Goal: Information Seeking & Learning: Learn about a topic

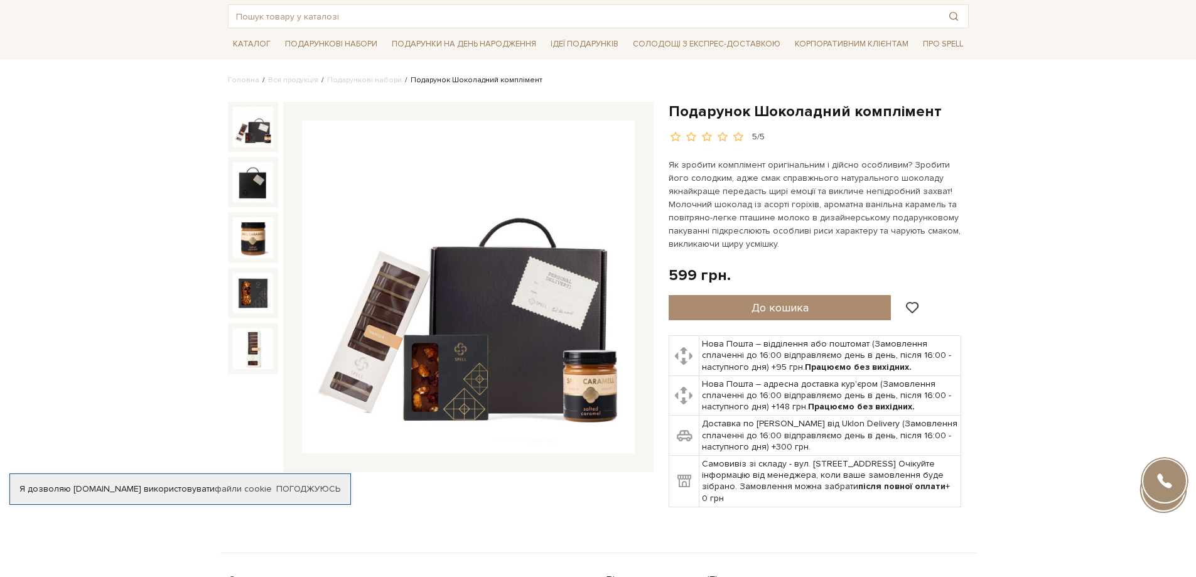
scroll to position [63, 0]
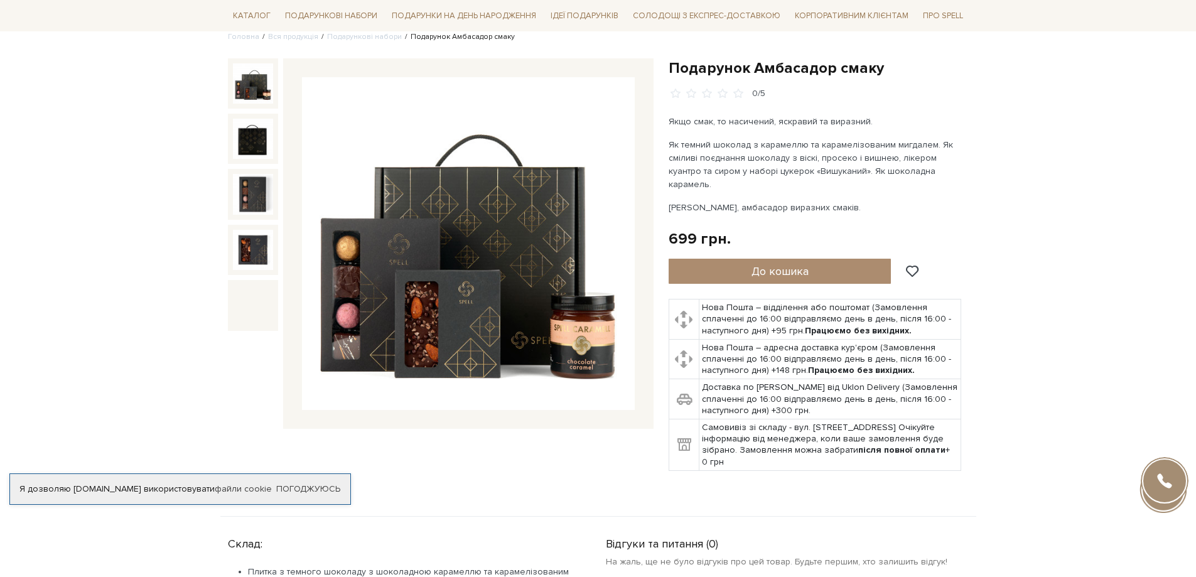
scroll to position [126, 0]
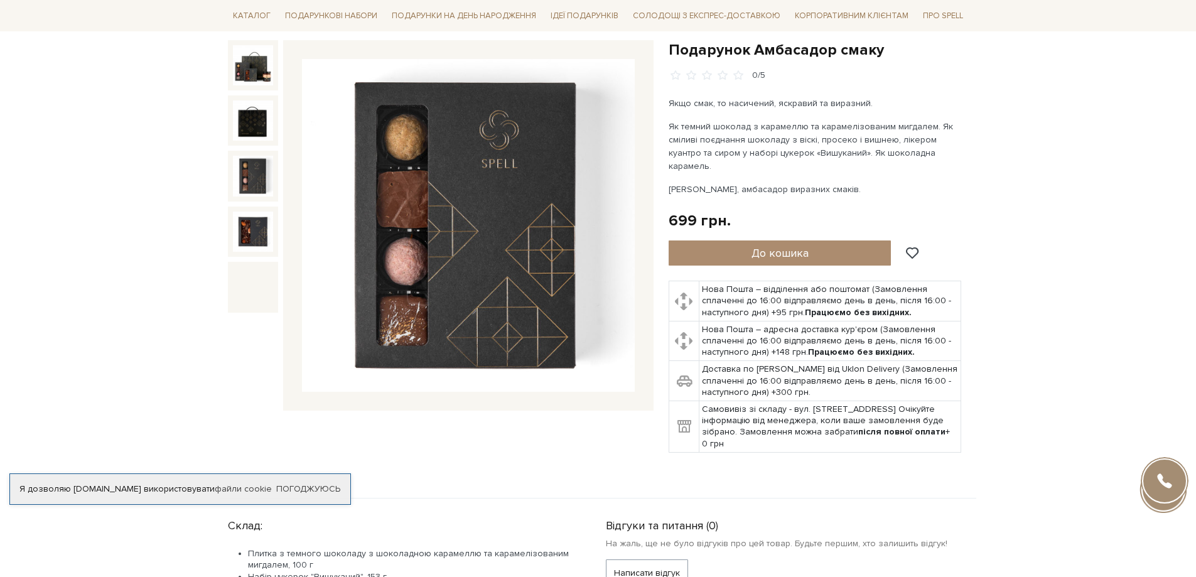
click at [265, 185] on img at bounding box center [253, 176] width 40 height 40
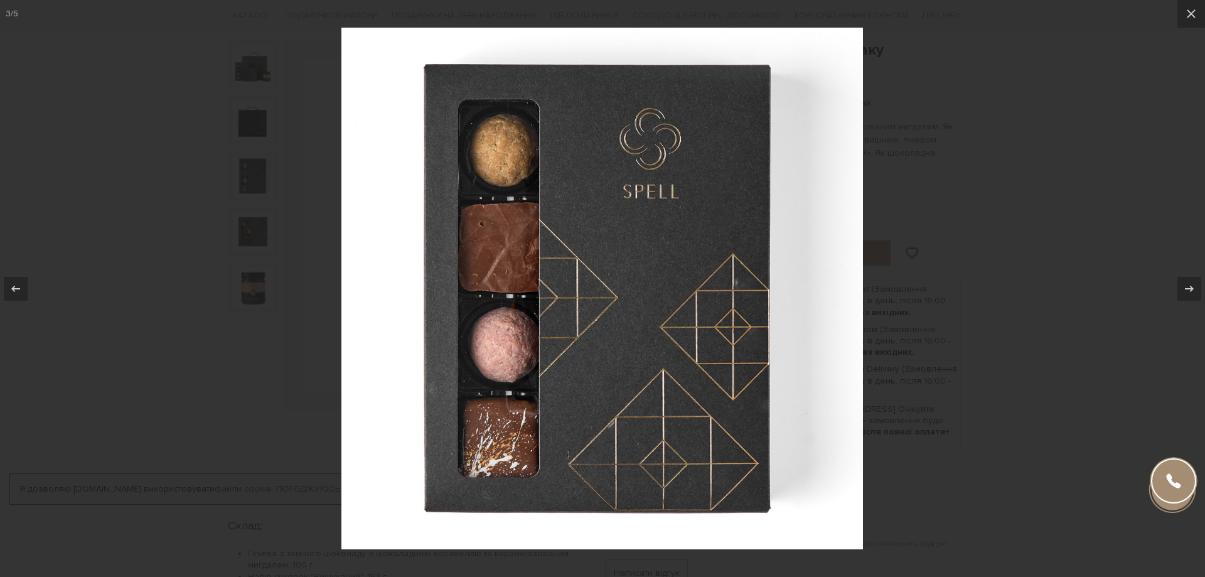
click at [256, 228] on div at bounding box center [602, 288] width 1205 height 577
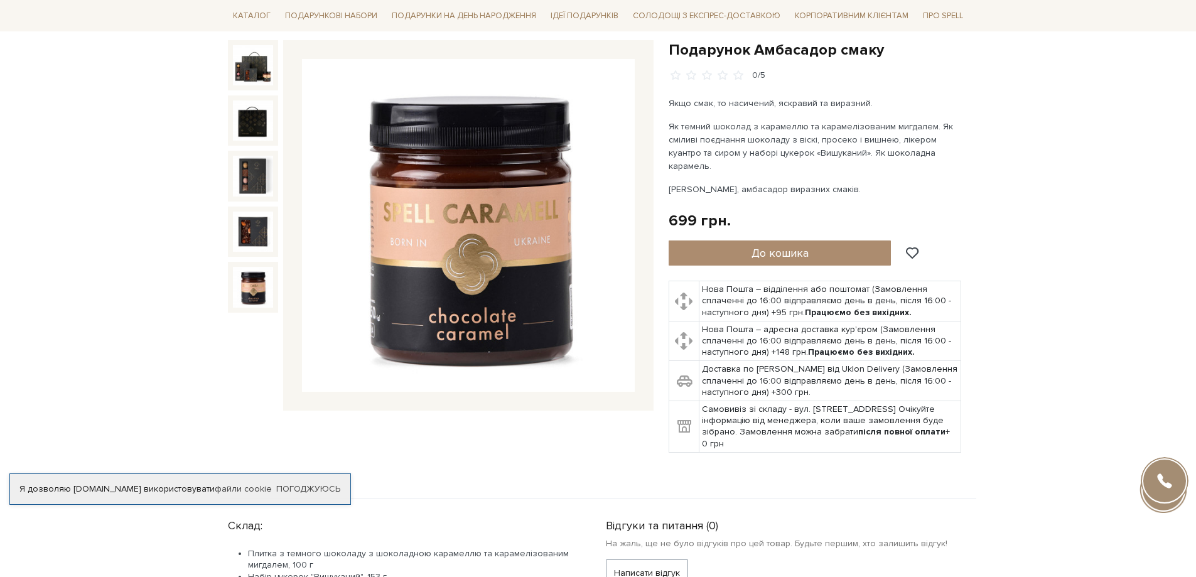
click at [251, 283] on img at bounding box center [253, 287] width 40 height 40
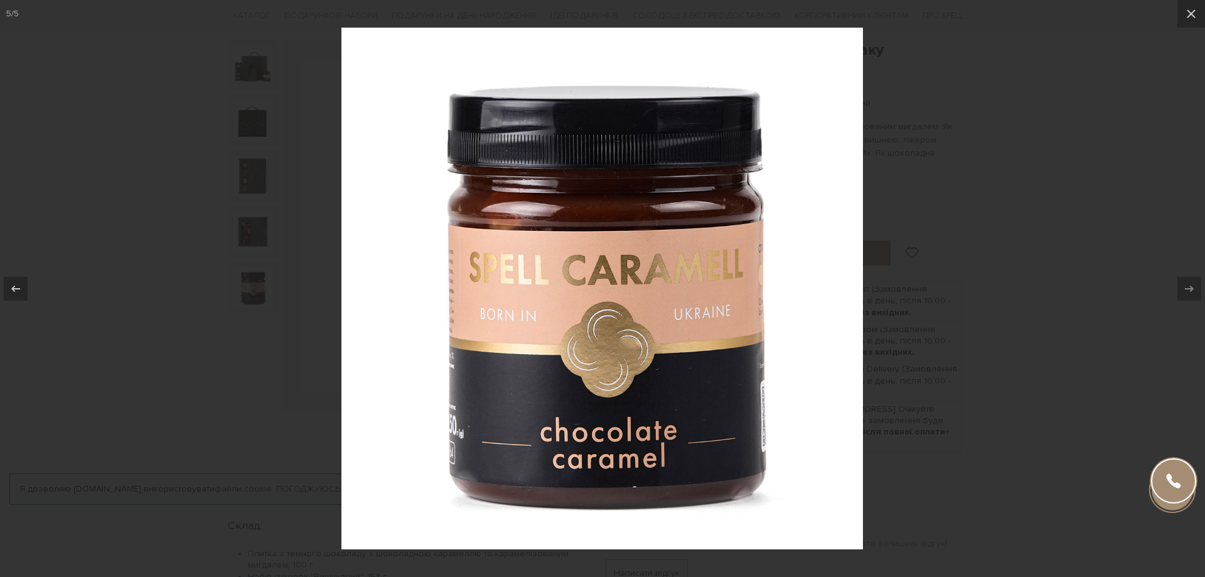
click at [247, 237] on div at bounding box center [602, 288] width 1205 height 577
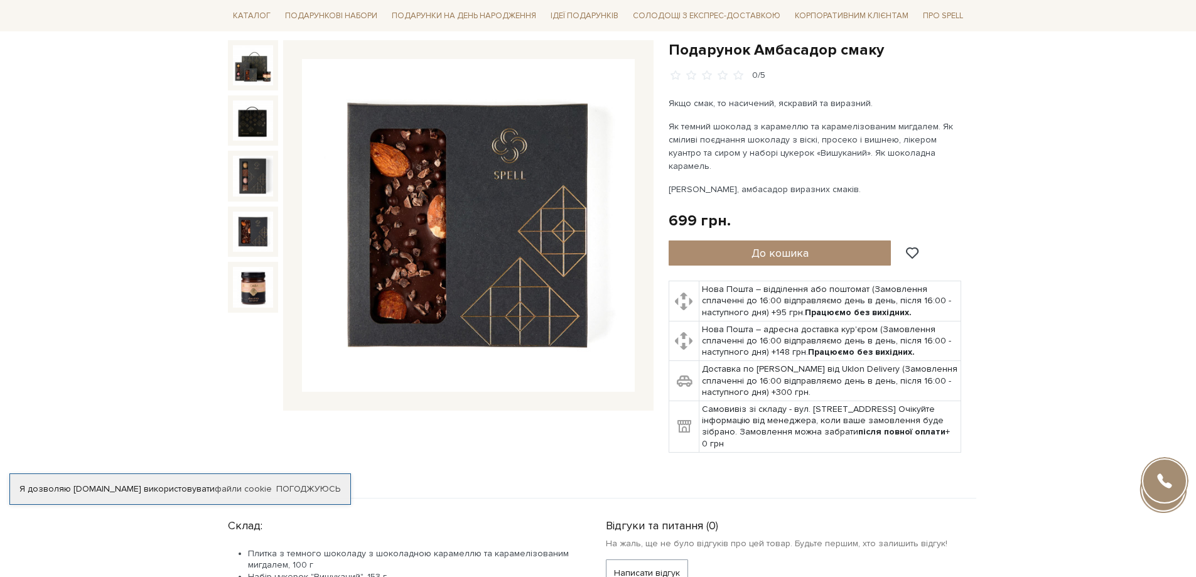
click at [247, 237] on img at bounding box center [253, 232] width 40 height 40
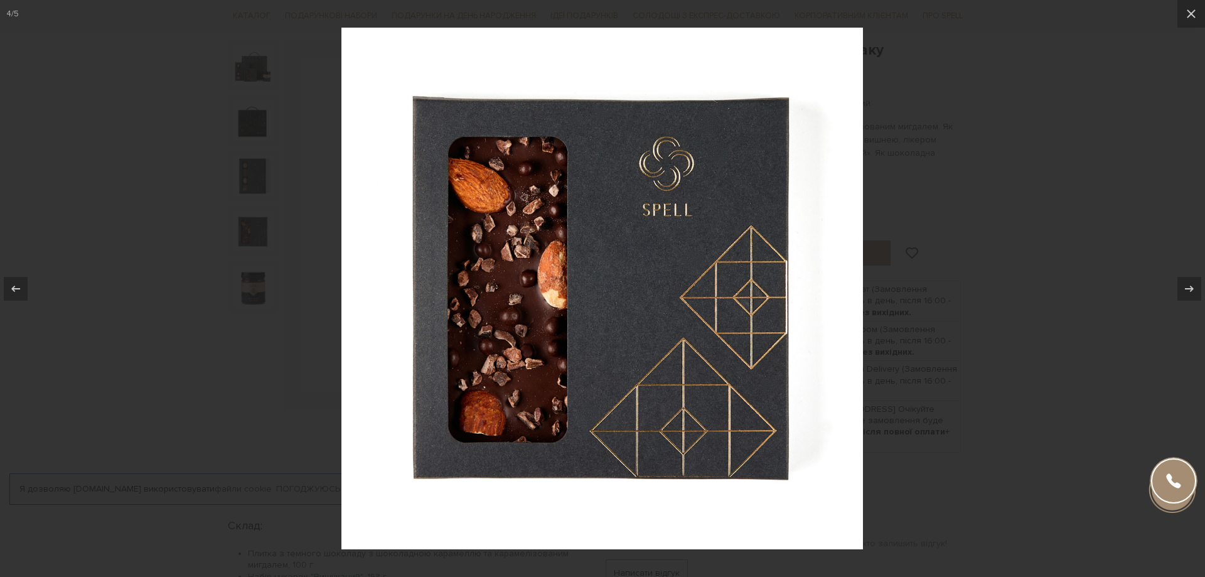
click at [249, 186] on div at bounding box center [602, 288] width 1205 height 577
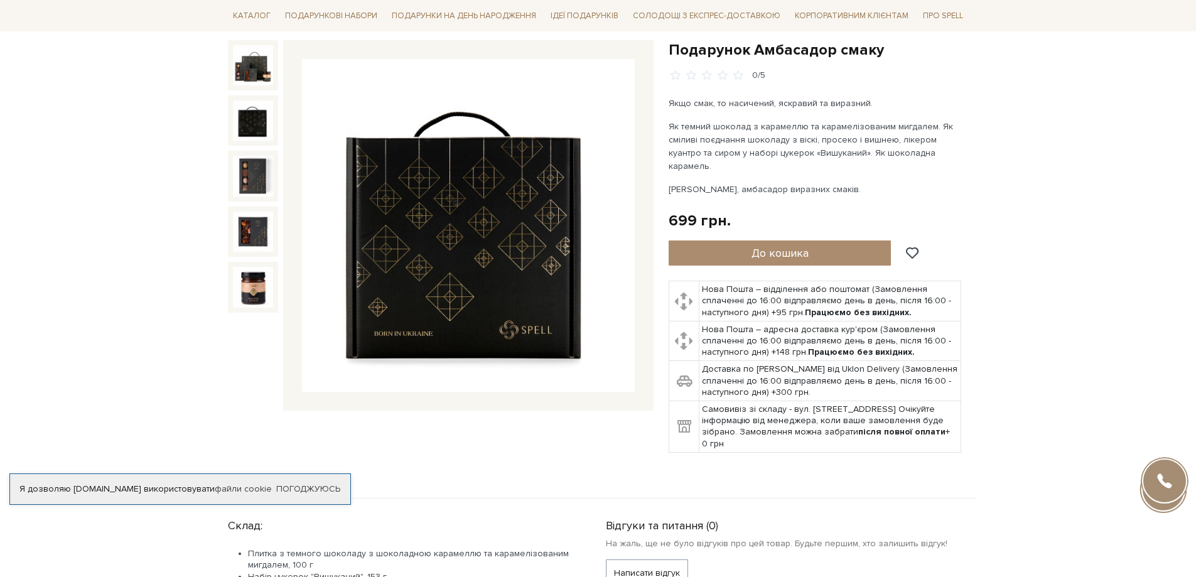
click at [249, 132] on img at bounding box center [253, 120] width 40 height 40
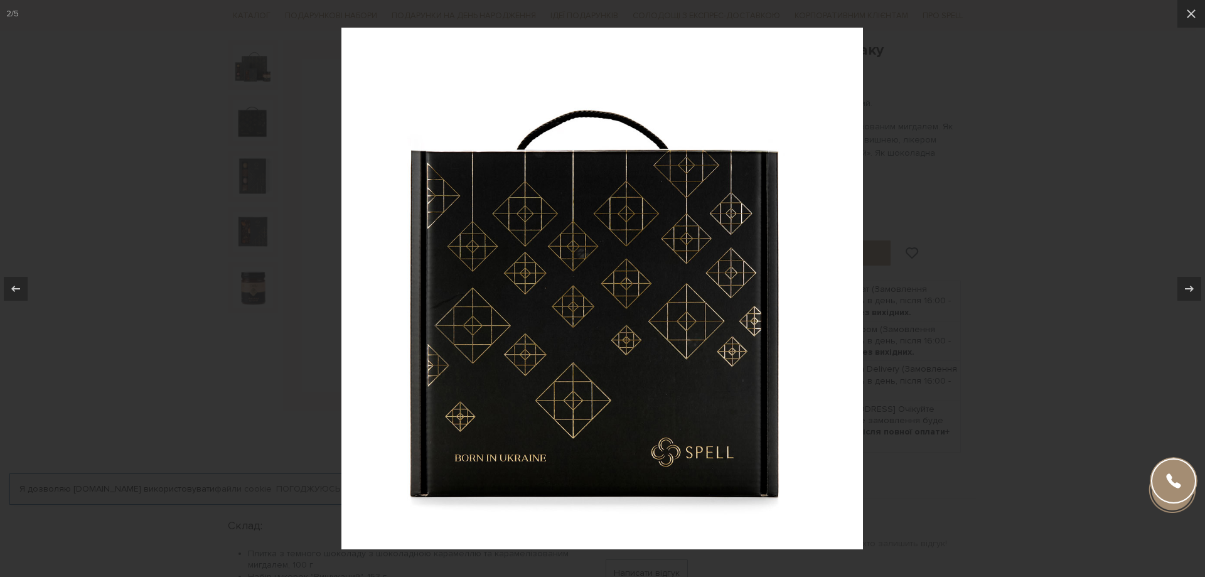
click at [238, 75] on div at bounding box center [602, 288] width 1205 height 577
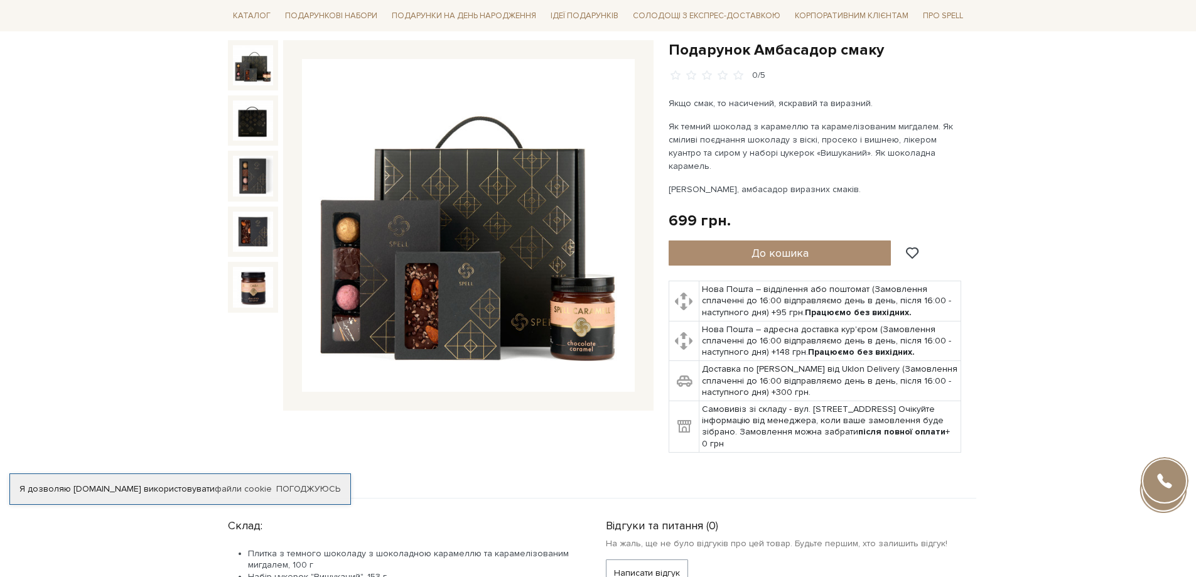
click at [238, 75] on img at bounding box center [253, 65] width 40 height 40
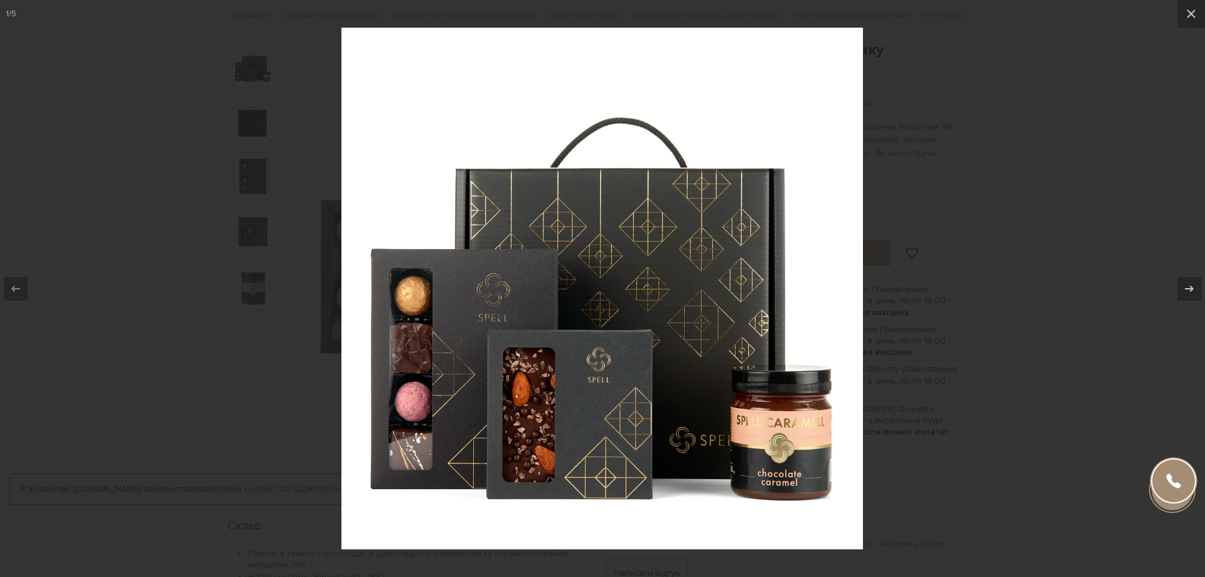
click at [1096, 178] on div at bounding box center [602, 288] width 1205 height 577
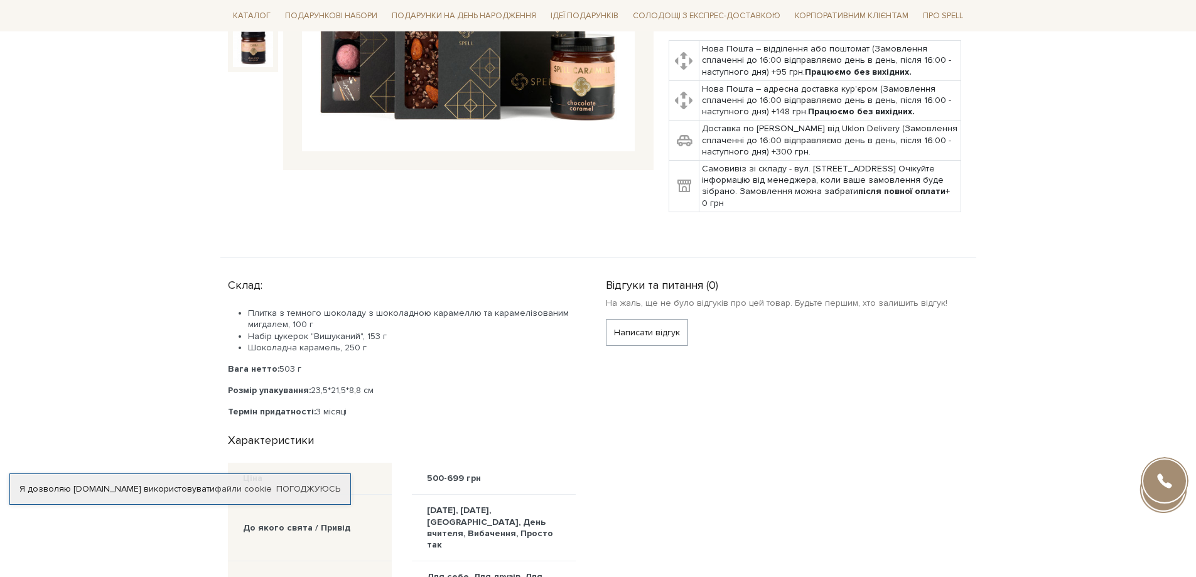
scroll to position [377, 0]
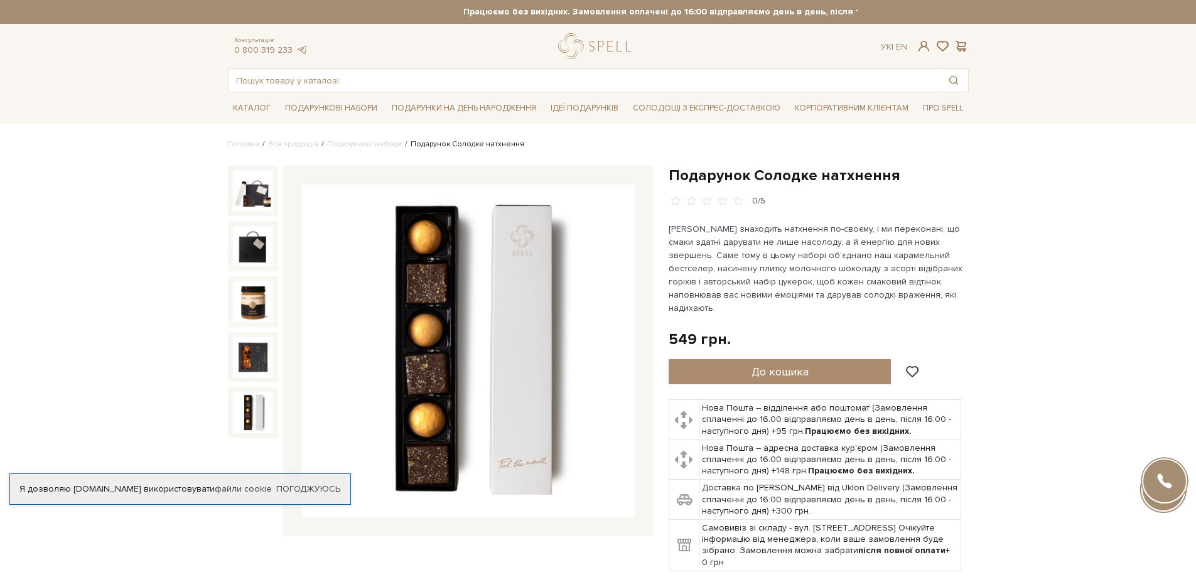
click at [249, 409] on img at bounding box center [253, 412] width 40 height 40
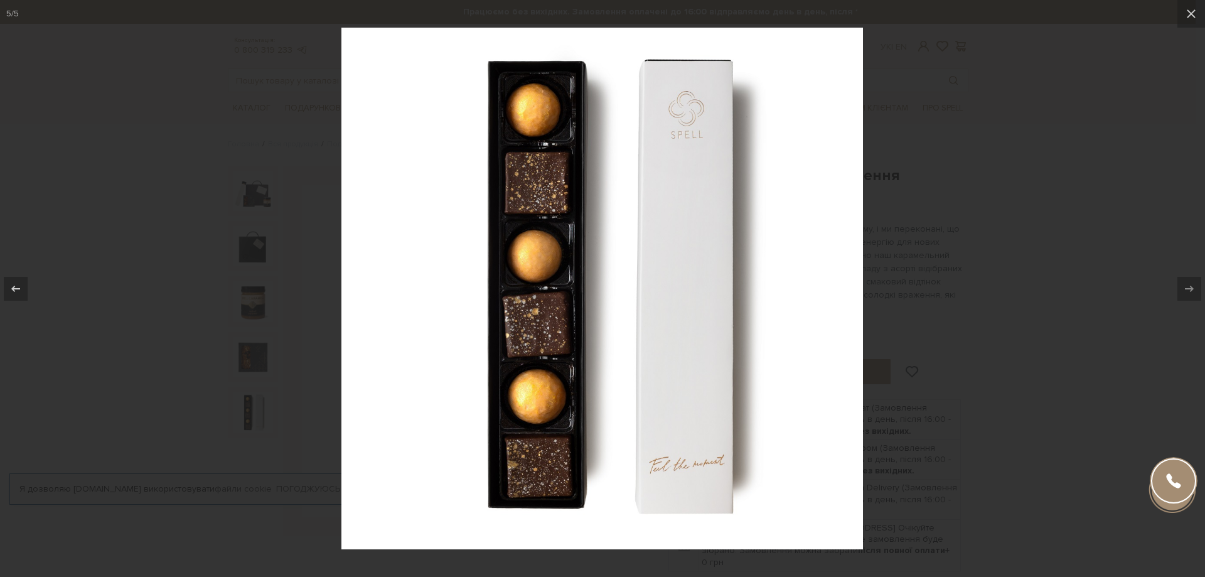
click at [1013, 252] on div at bounding box center [602, 288] width 1205 height 577
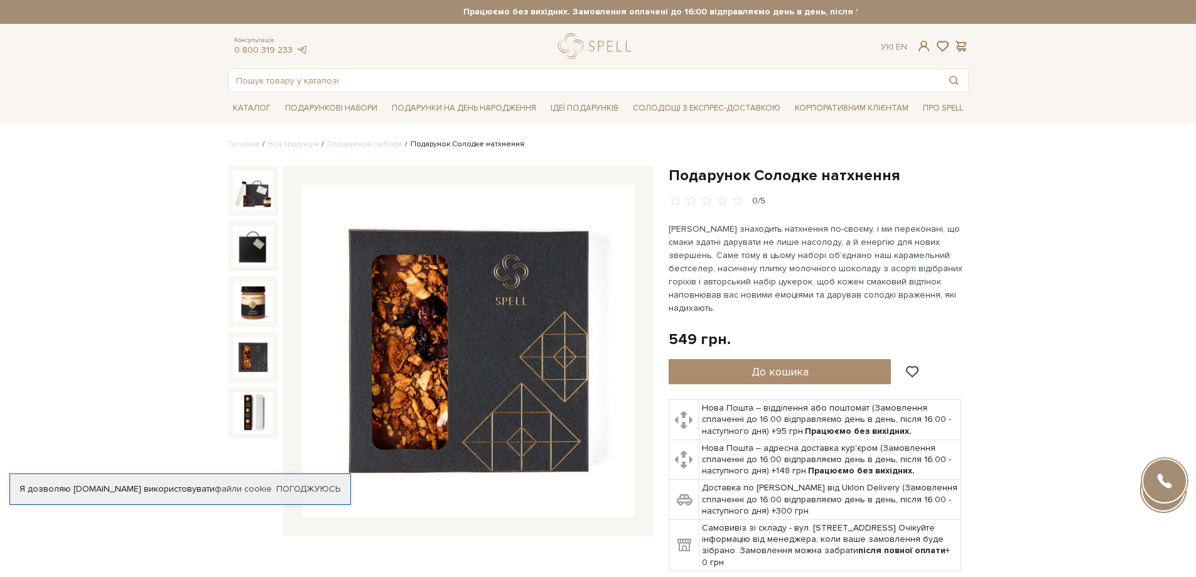
click at [242, 355] on img at bounding box center [253, 357] width 40 height 40
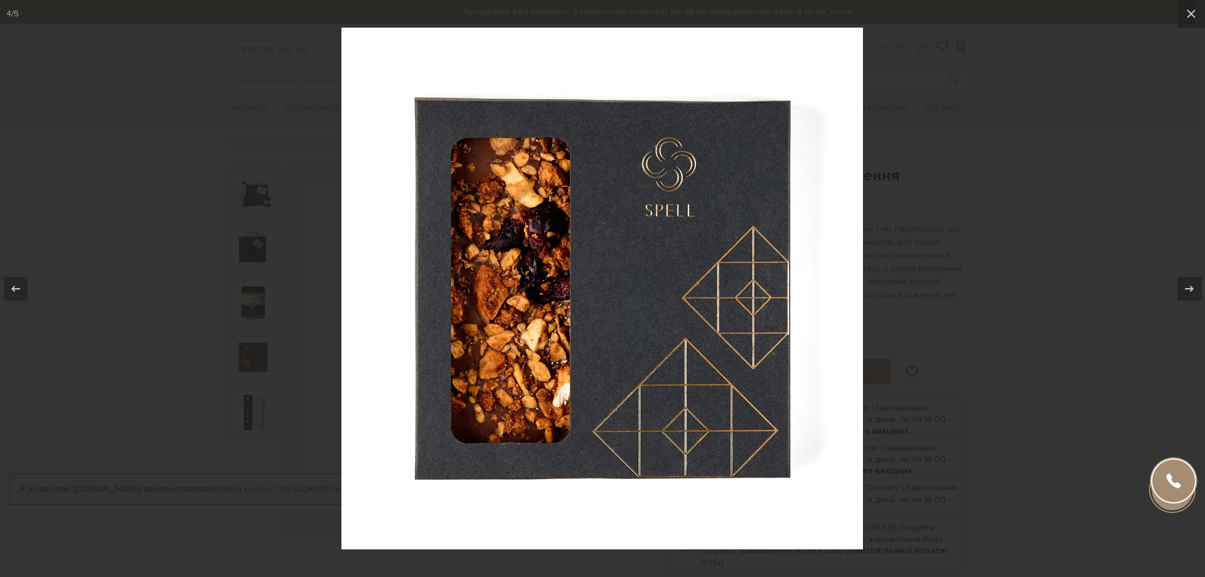
click at [1120, 214] on div at bounding box center [602, 288] width 1205 height 577
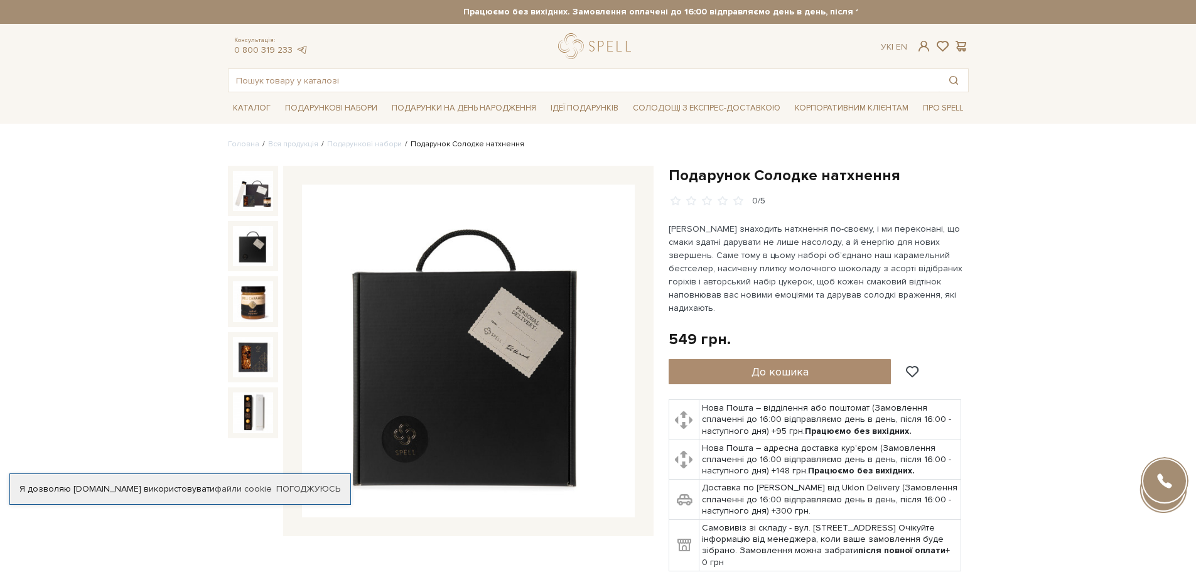
click at [259, 240] on img at bounding box center [253, 246] width 40 height 40
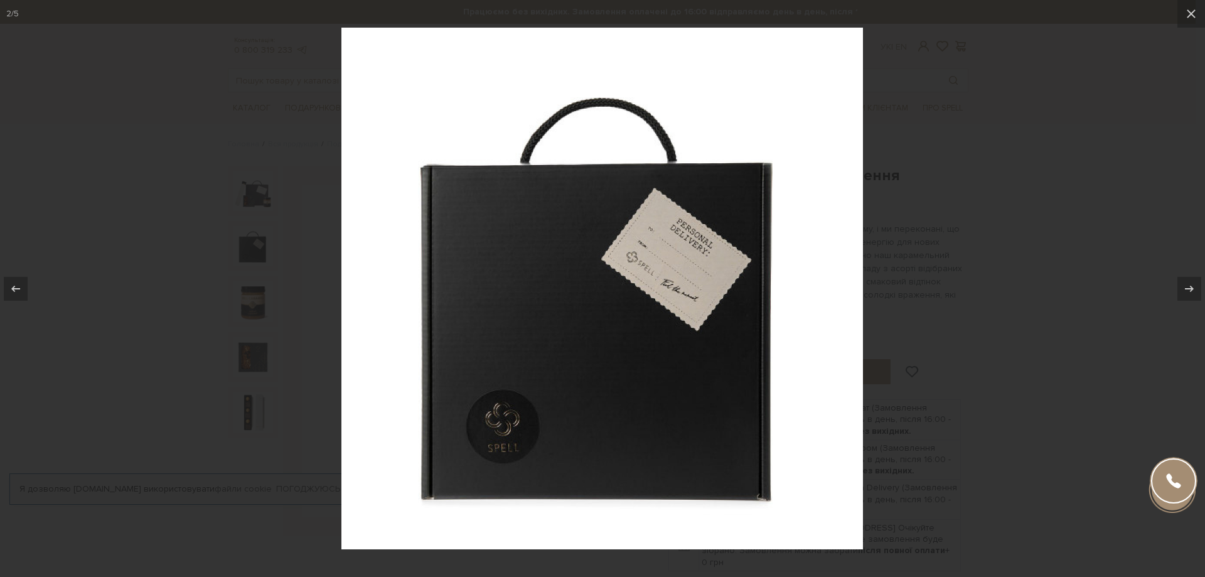
click at [264, 202] on div at bounding box center [602, 288] width 1205 height 577
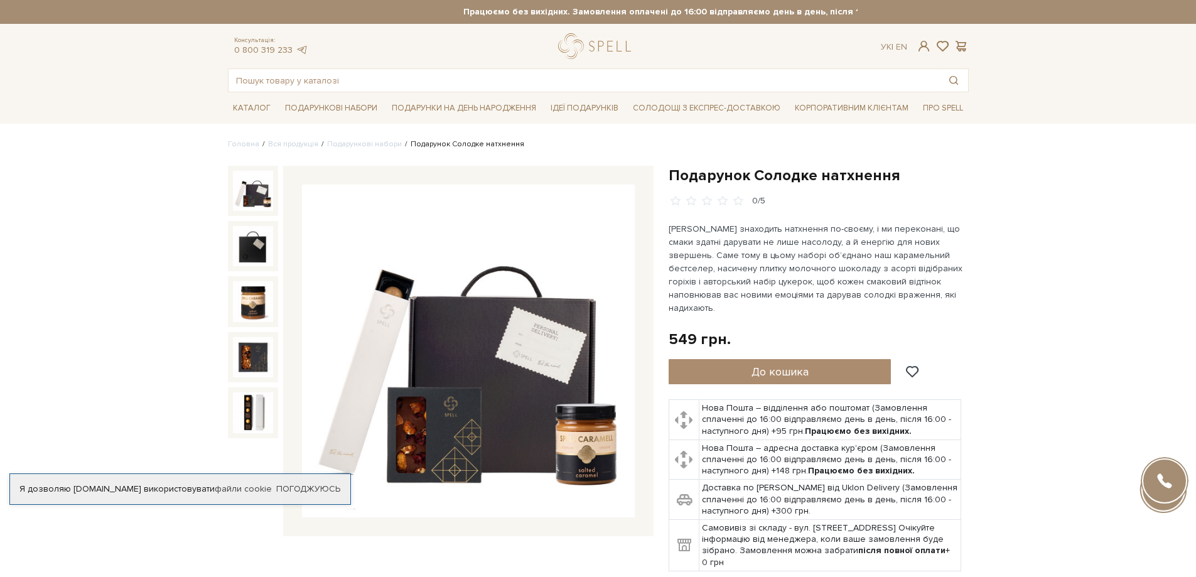
click at [262, 200] on img at bounding box center [253, 191] width 40 height 40
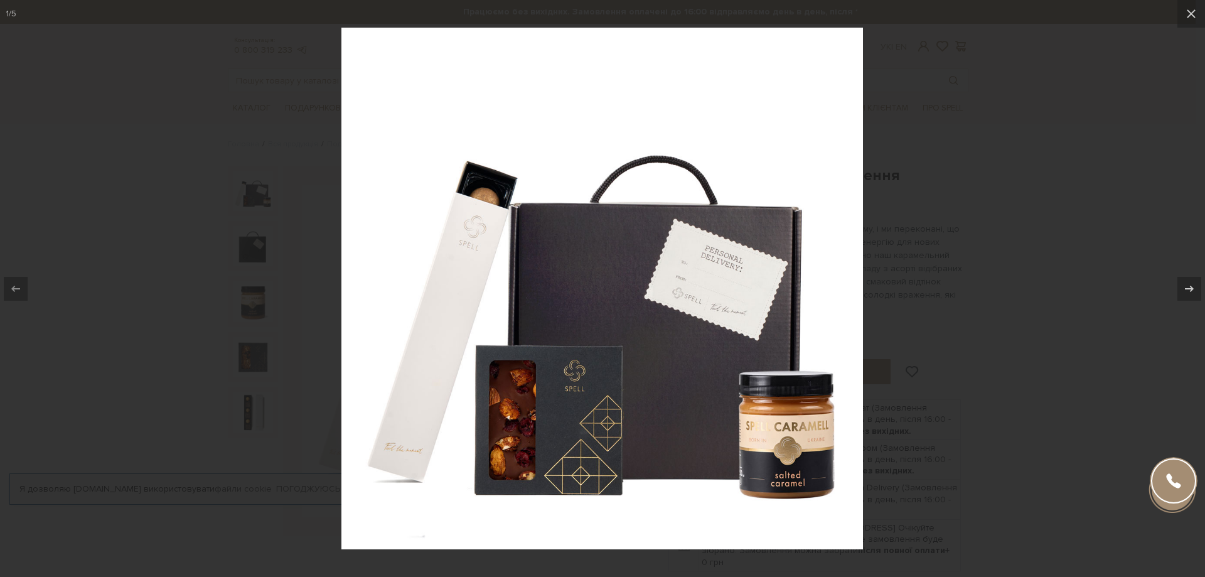
click at [1047, 203] on div at bounding box center [602, 288] width 1205 height 577
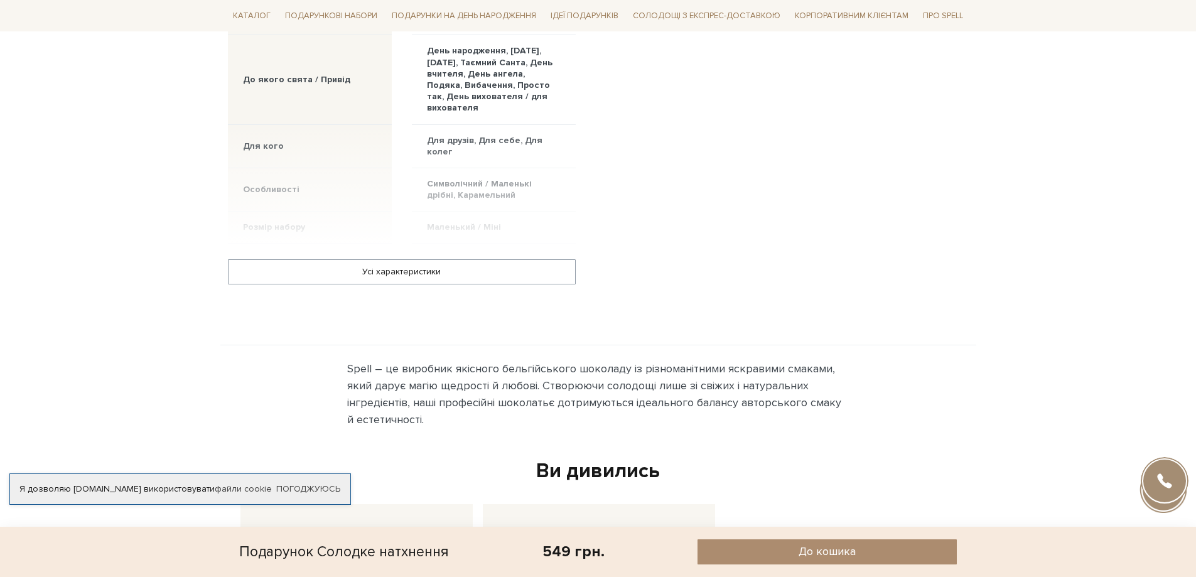
scroll to position [879, 0]
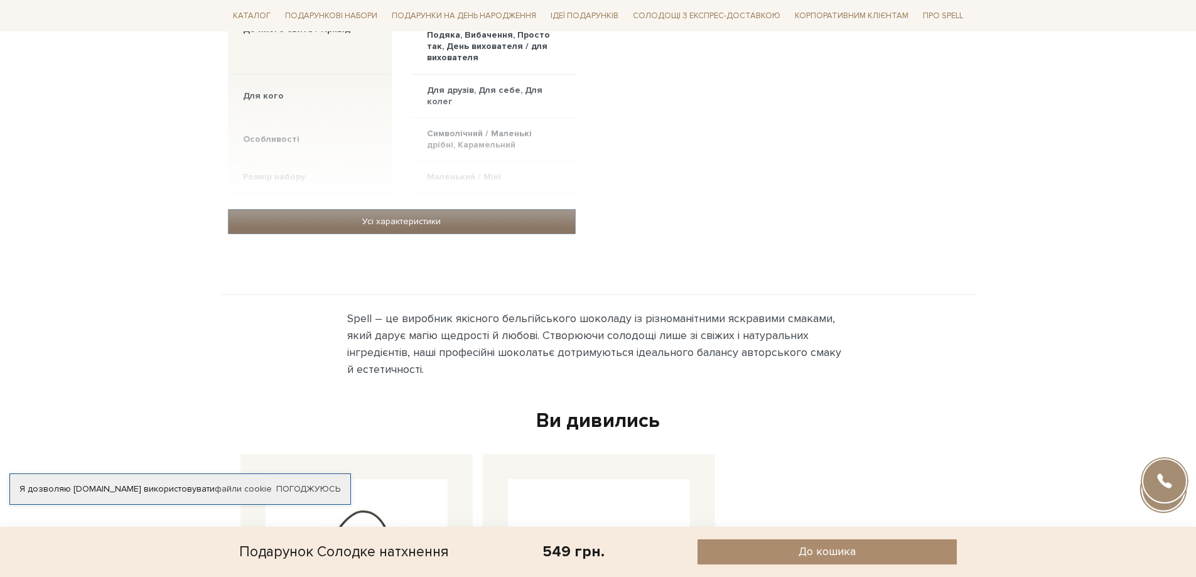
click at [518, 219] on link "Усі характеристики" at bounding box center [401, 222] width 346 height 24
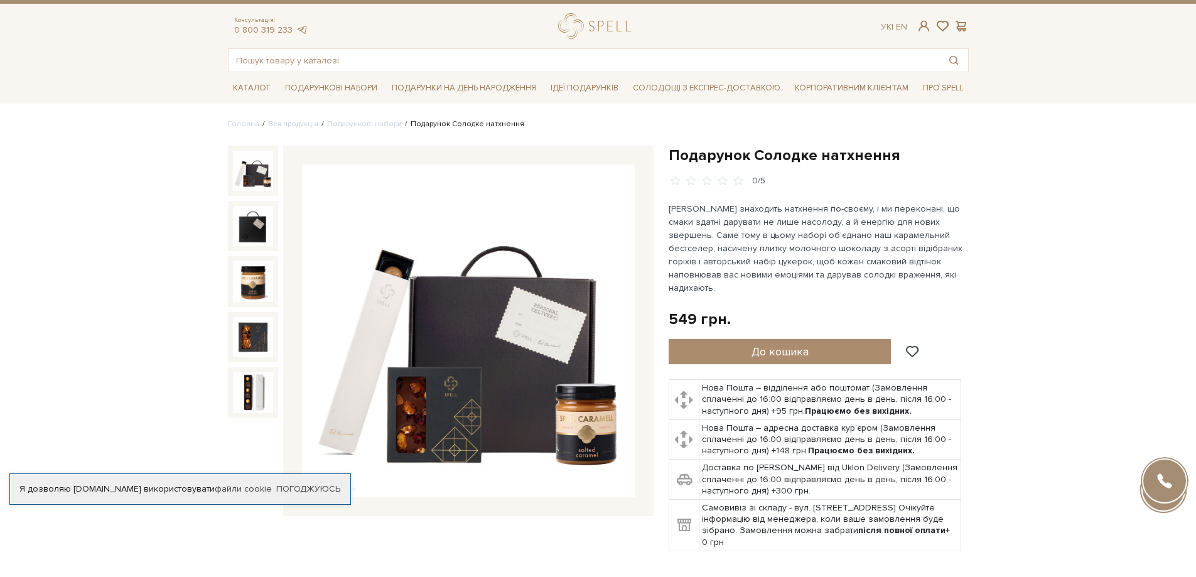
scroll to position [0, 0]
